Goal: Find specific page/section: Find specific page/section

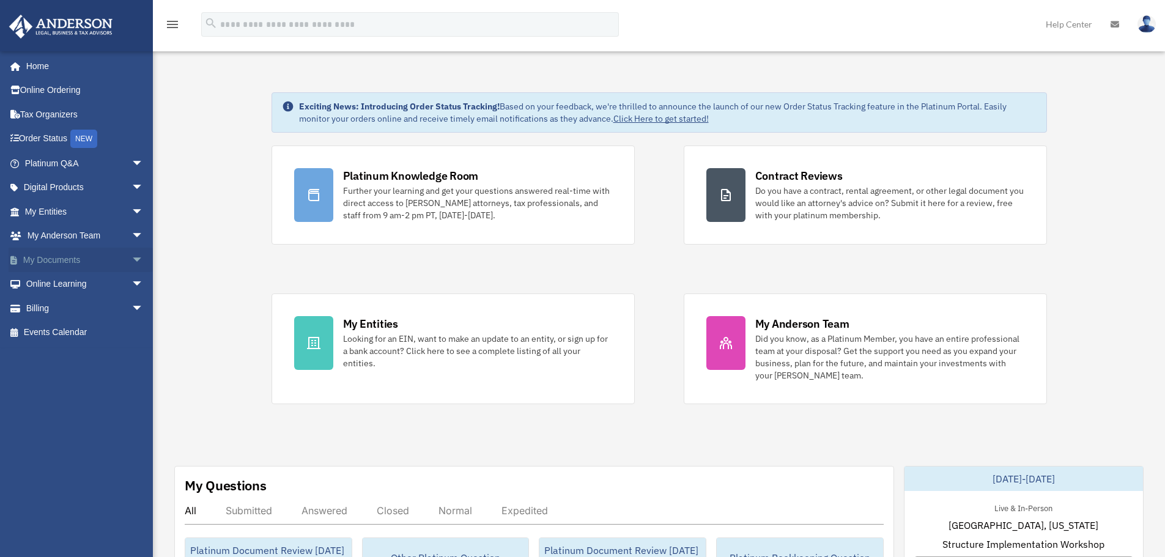
click at [131, 258] on span "arrow_drop_down" at bounding box center [143, 260] width 24 height 25
click at [54, 289] on link "Box" at bounding box center [89, 284] width 145 height 24
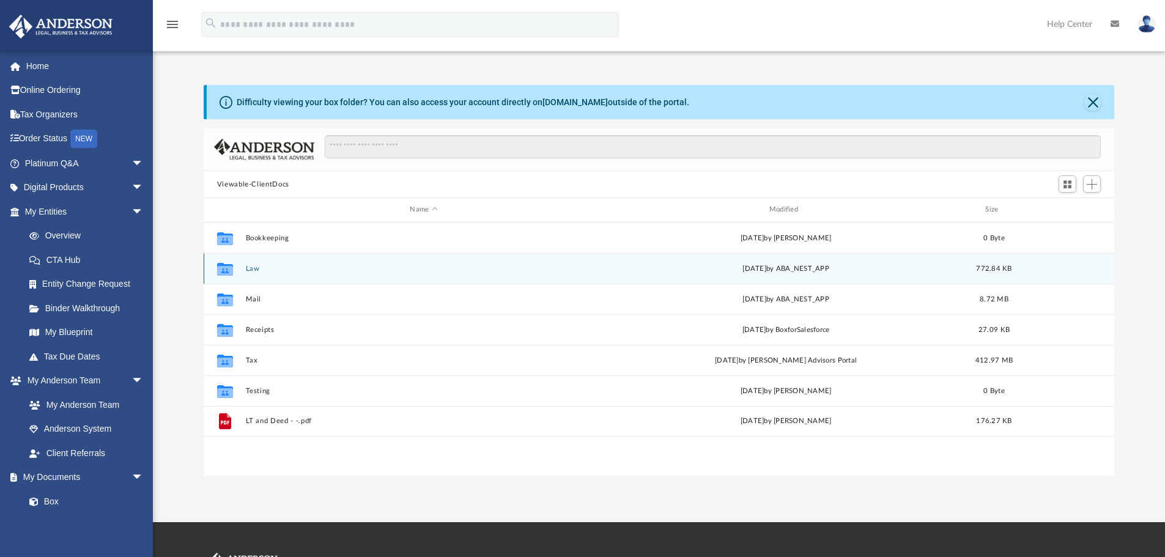
click at [253, 276] on div "Collaborated Folder Law Wed Apr 23 2025 by ABA_NEST_APP 772.84 KB" at bounding box center [659, 268] width 911 height 31
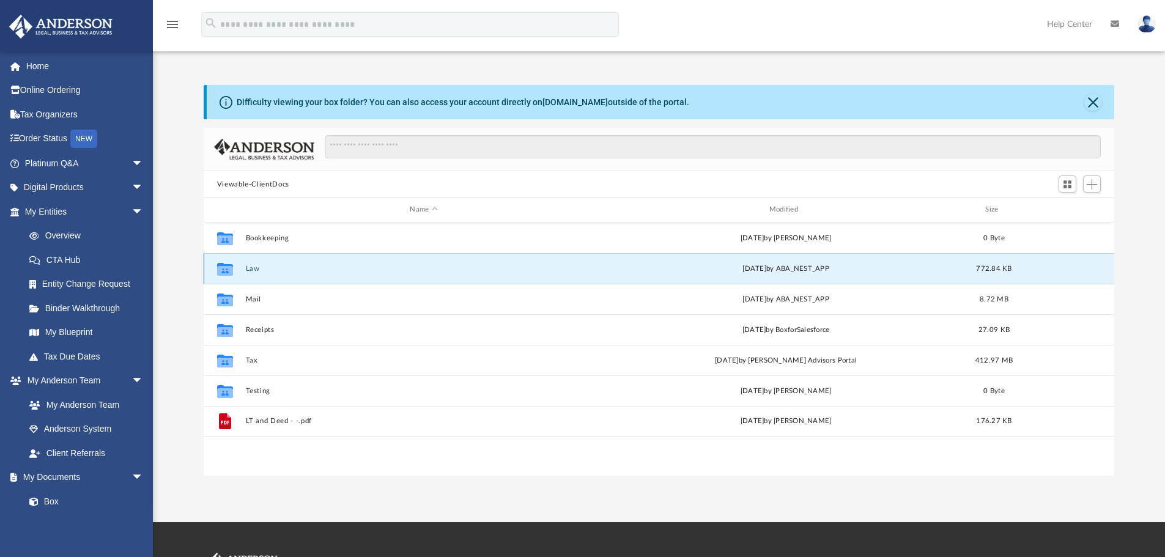
click at [251, 273] on button "Law" at bounding box center [423, 269] width 356 height 8
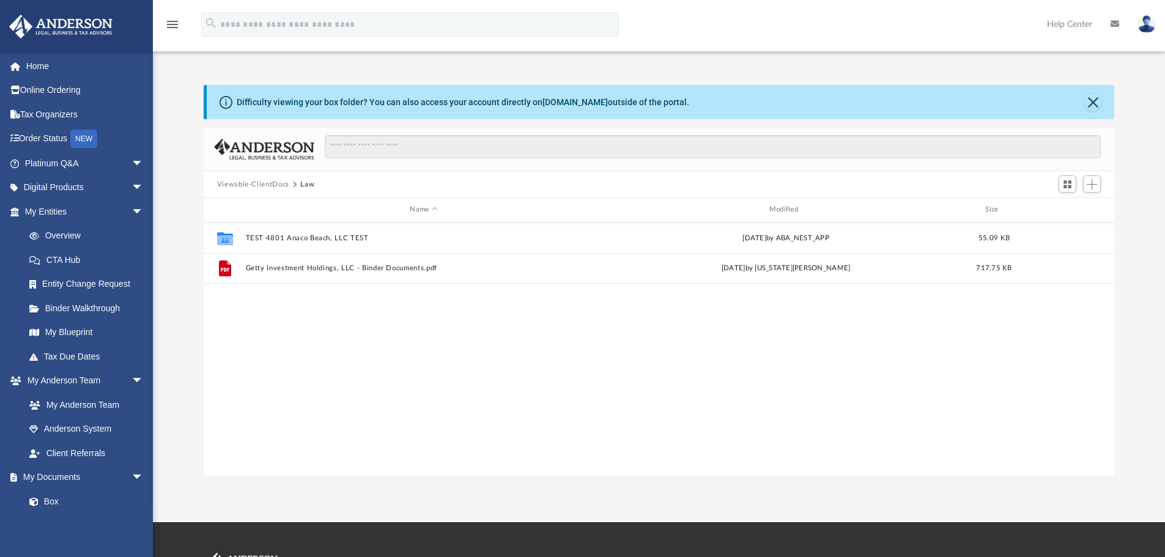
click at [281, 182] on button "Viewable-ClientDocs" at bounding box center [253, 184] width 72 height 11
